Goal: Entertainment & Leisure: Consume media (video, audio)

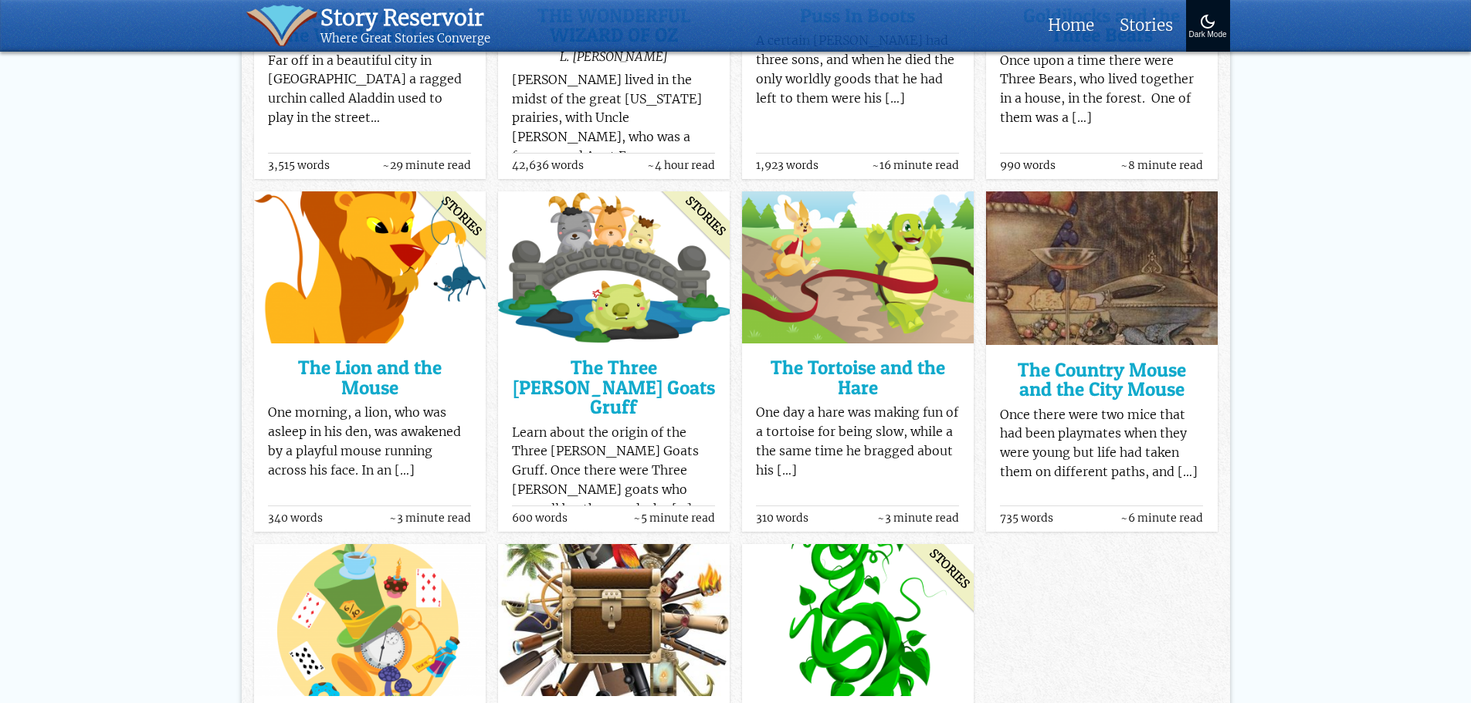
scroll to position [849, 0]
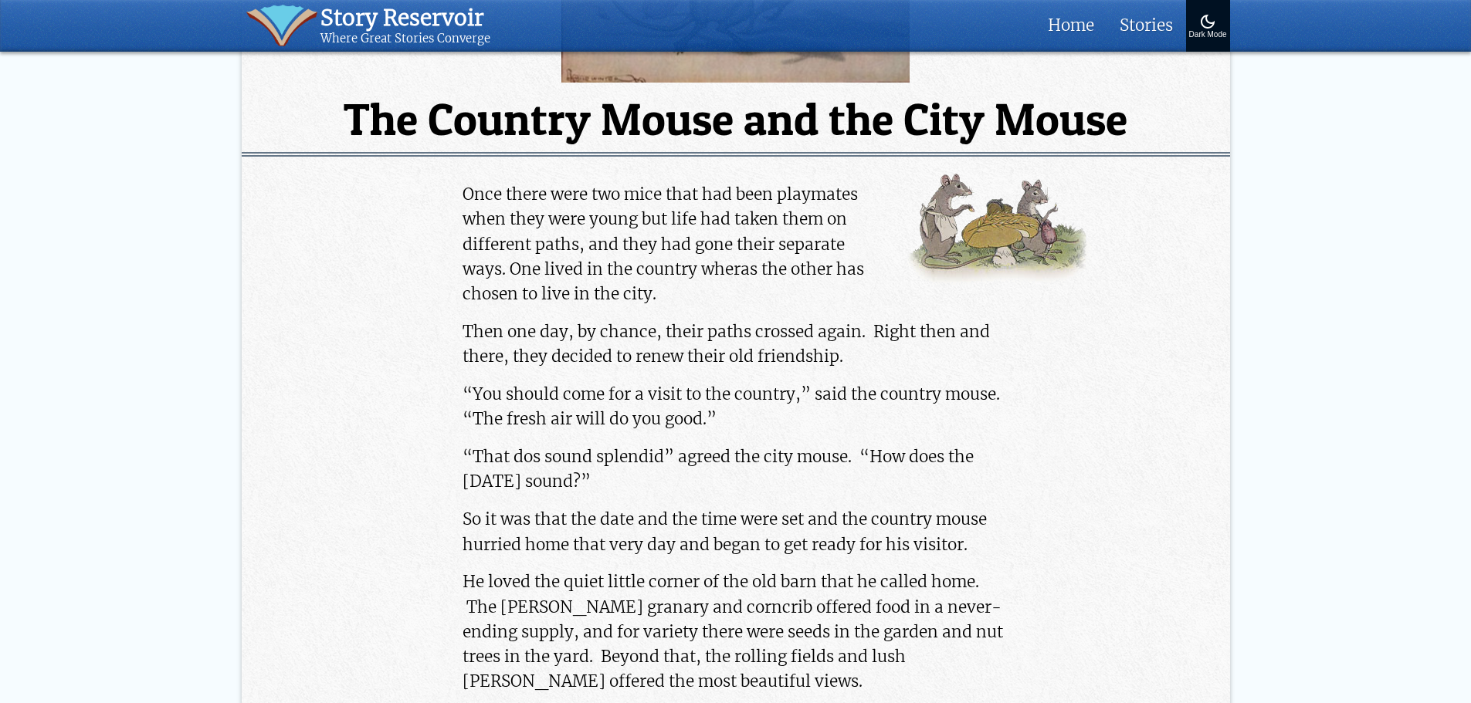
scroll to position [463, 0]
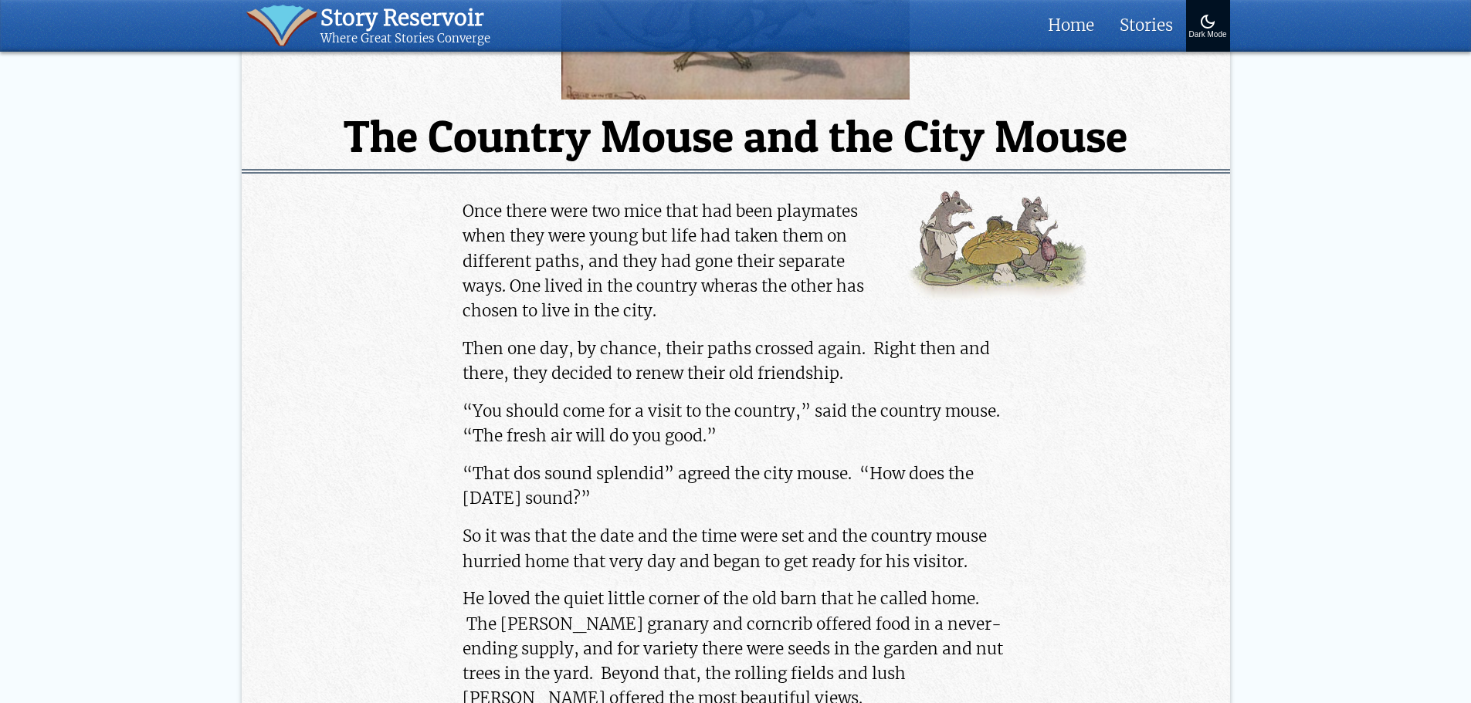
click at [1198, 25] on img at bounding box center [1207, 21] width 19 height 19
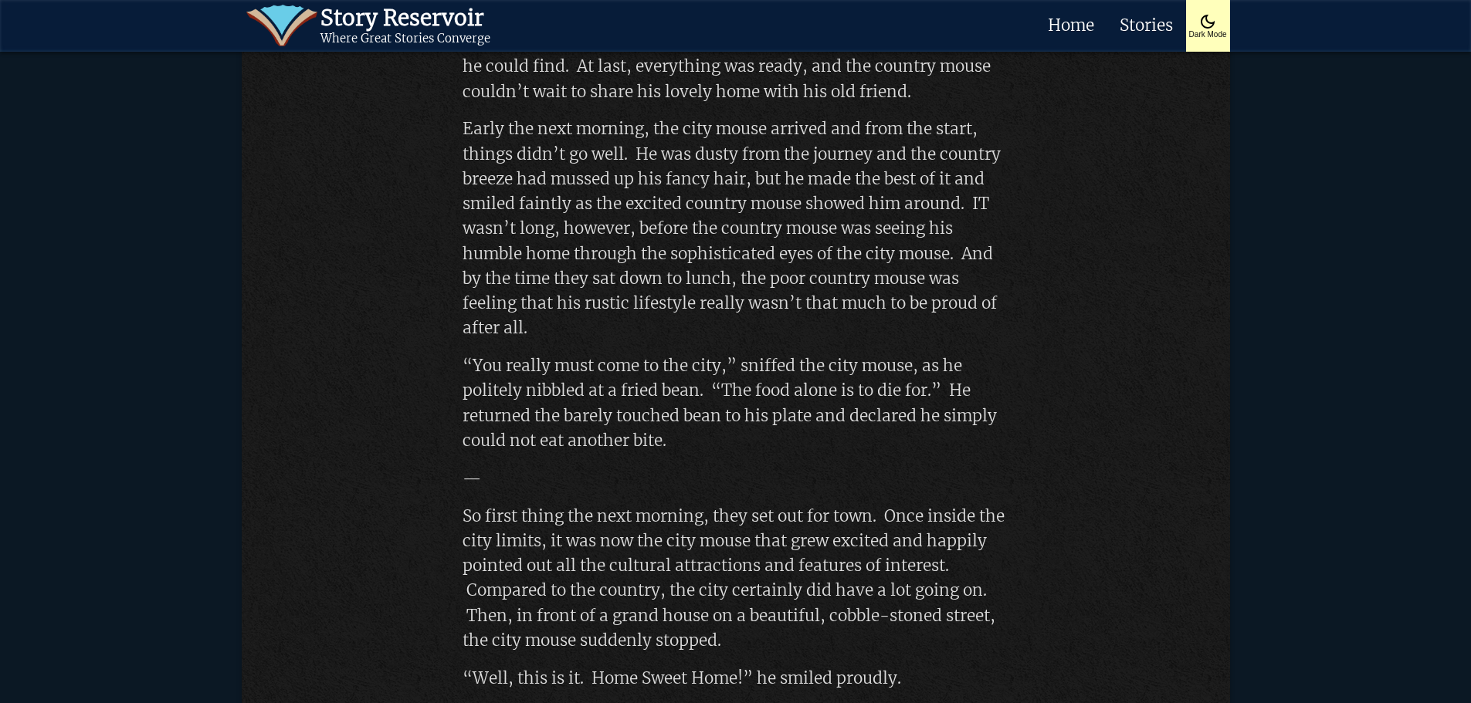
click at [614, 483] on p "—" at bounding box center [735, 478] width 546 height 25
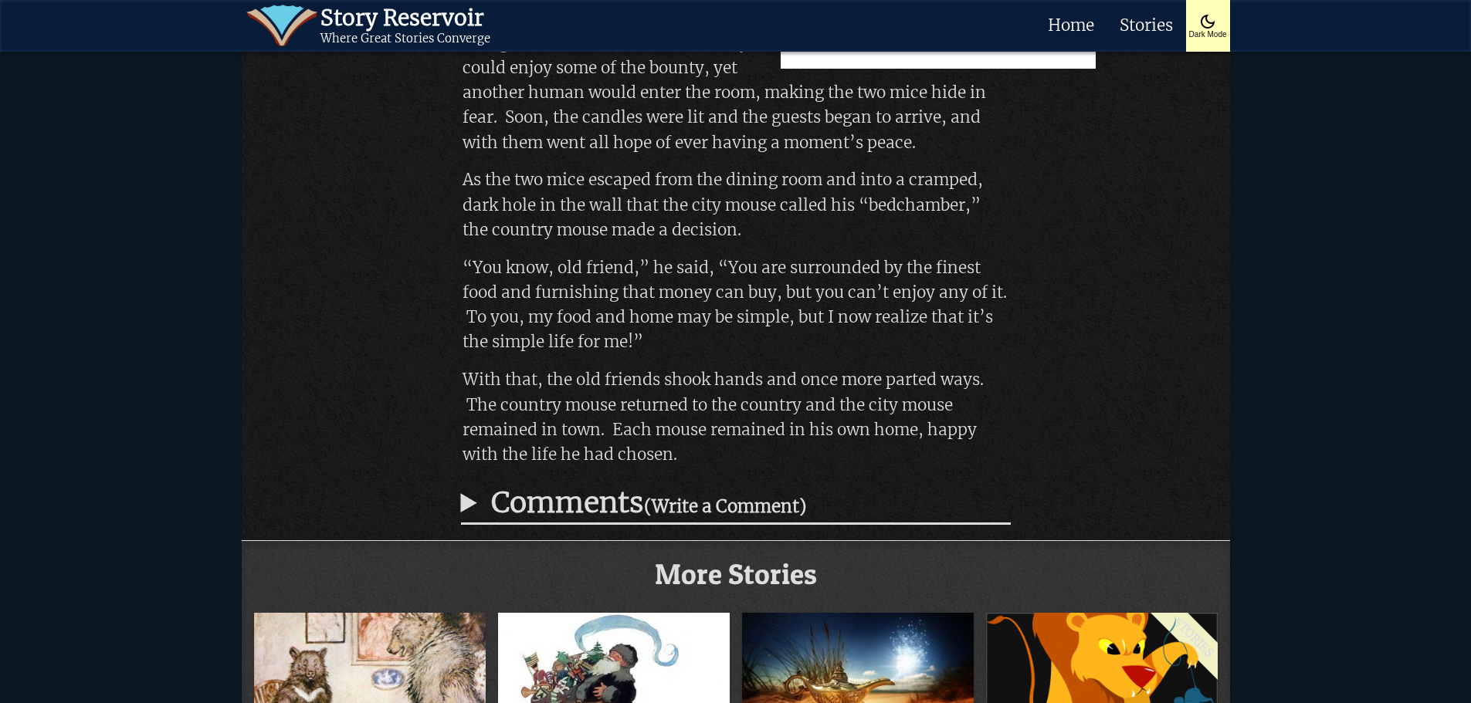
scroll to position [2316, 0]
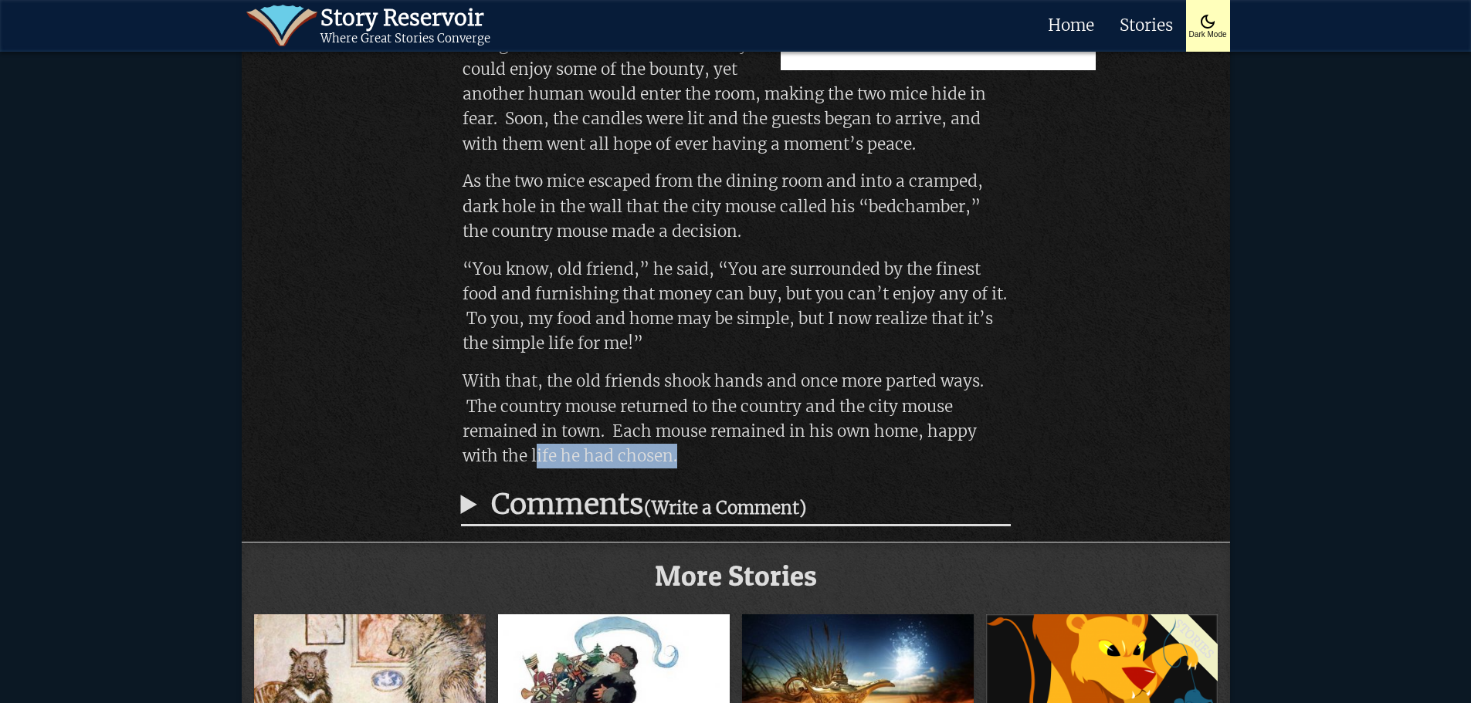
drag, startPoint x: 715, startPoint y: 454, endPoint x: 537, endPoint y: 435, distance: 178.6
click at [536, 447] on p "With that, the old friends shook hands and once more parted ways. The country m…" at bounding box center [735, 419] width 546 height 100
click at [551, 404] on p "With that, the old friends shook hands and once more parted ways. The country m…" at bounding box center [735, 419] width 546 height 100
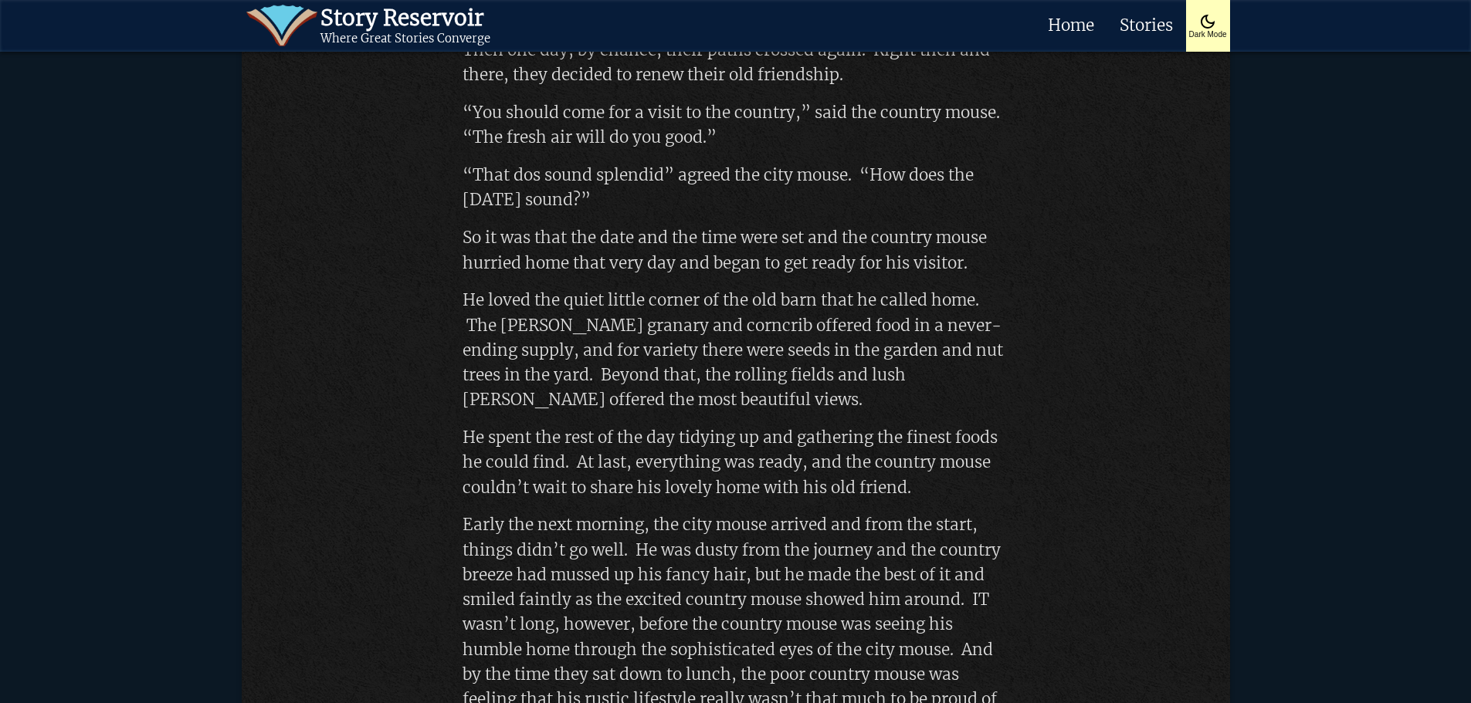
scroll to position [772, 0]
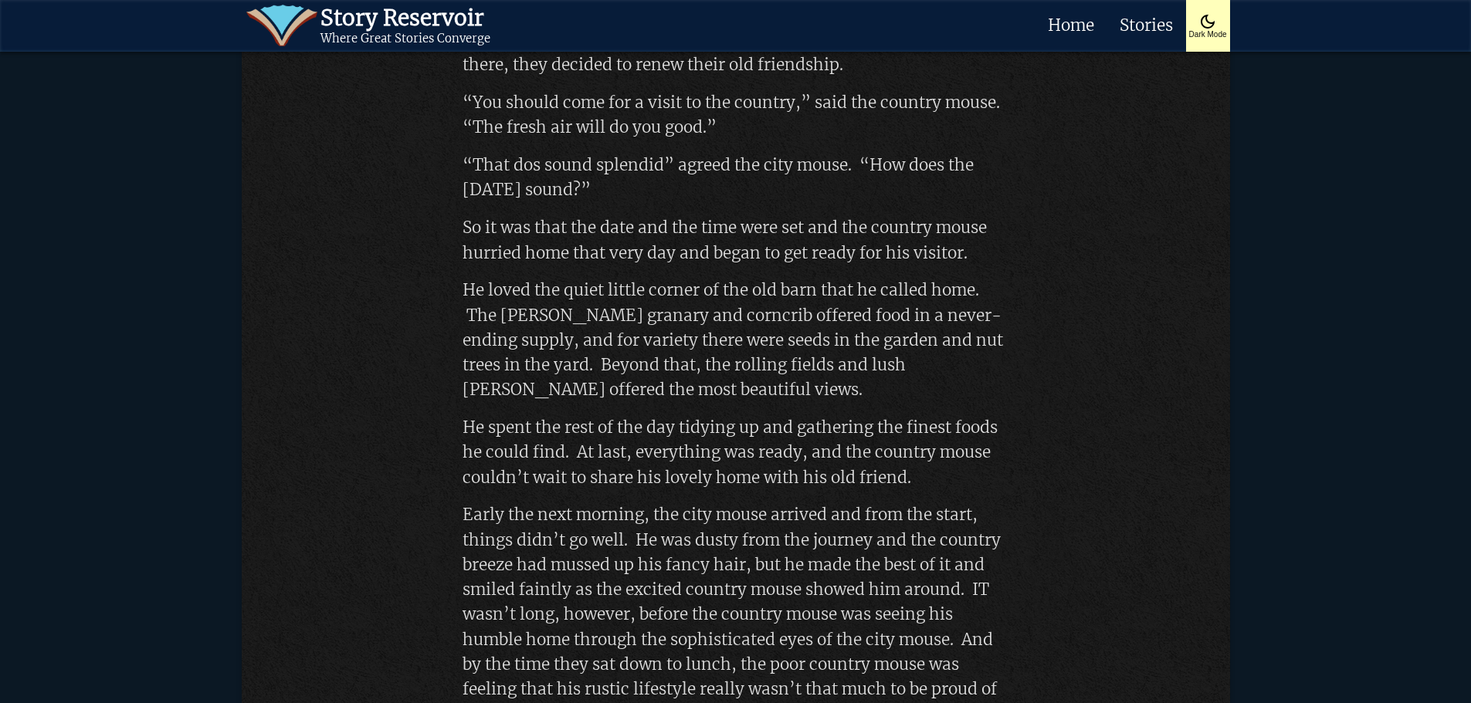
click at [468, 433] on p "He spent the rest of the day tidying up and gathering the finest foods he could…" at bounding box center [735, 452] width 546 height 75
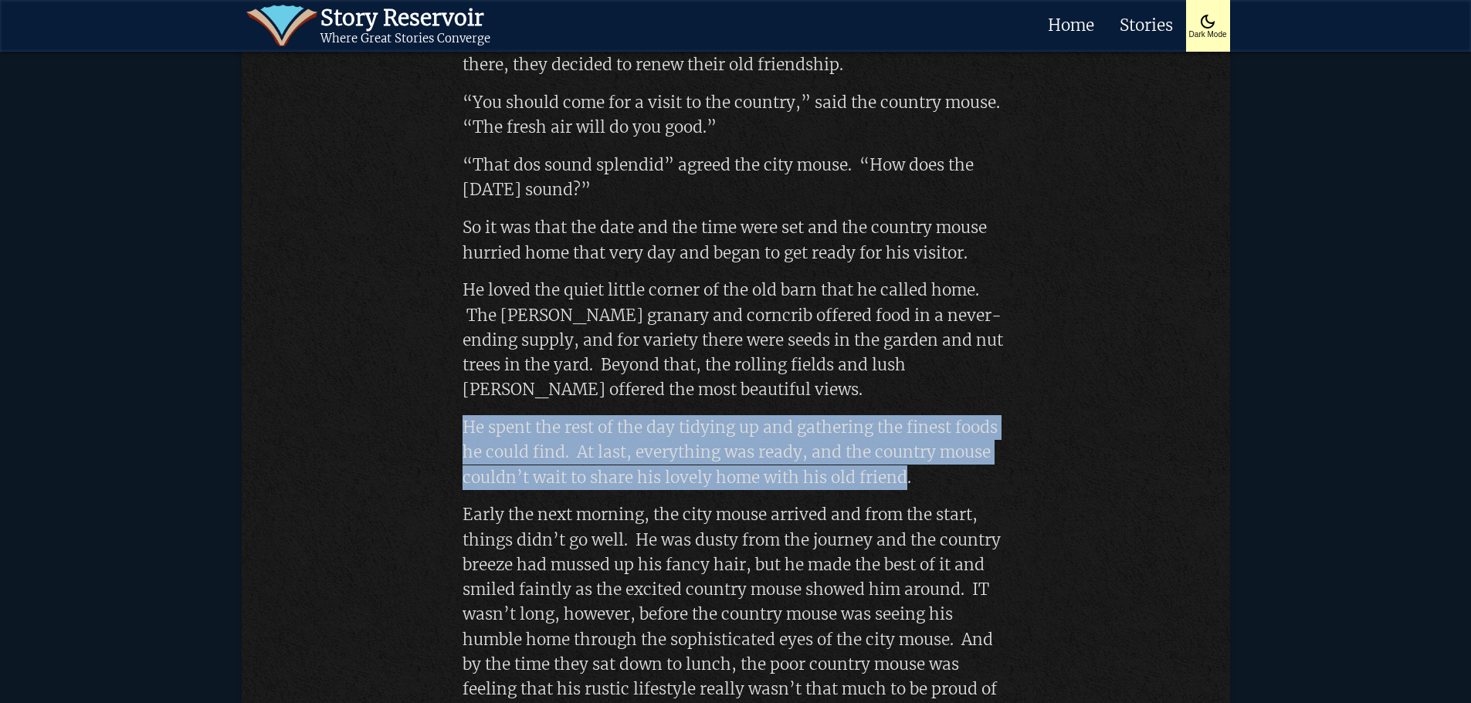
drag, startPoint x: 462, startPoint y: 428, endPoint x: 903, endPoint y: 482, distance: 444.1
click at [903, 482] on p "He spent the rest of the day tidying up and gathering the finest foods he could…" at bounding box center [735, 452] width 546 height 75
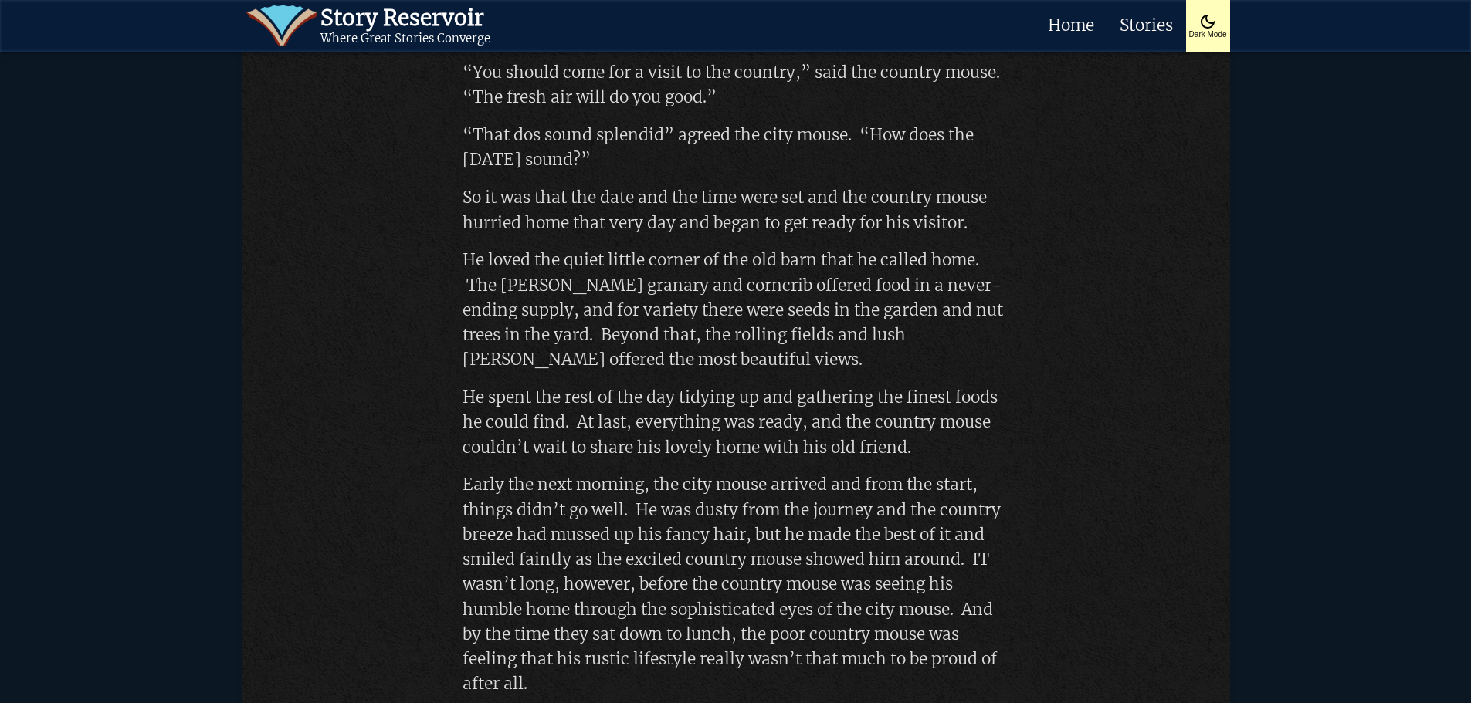
scroll to position [926, 0]
